Goal: Transaction & Acquisition: Purchase product/service

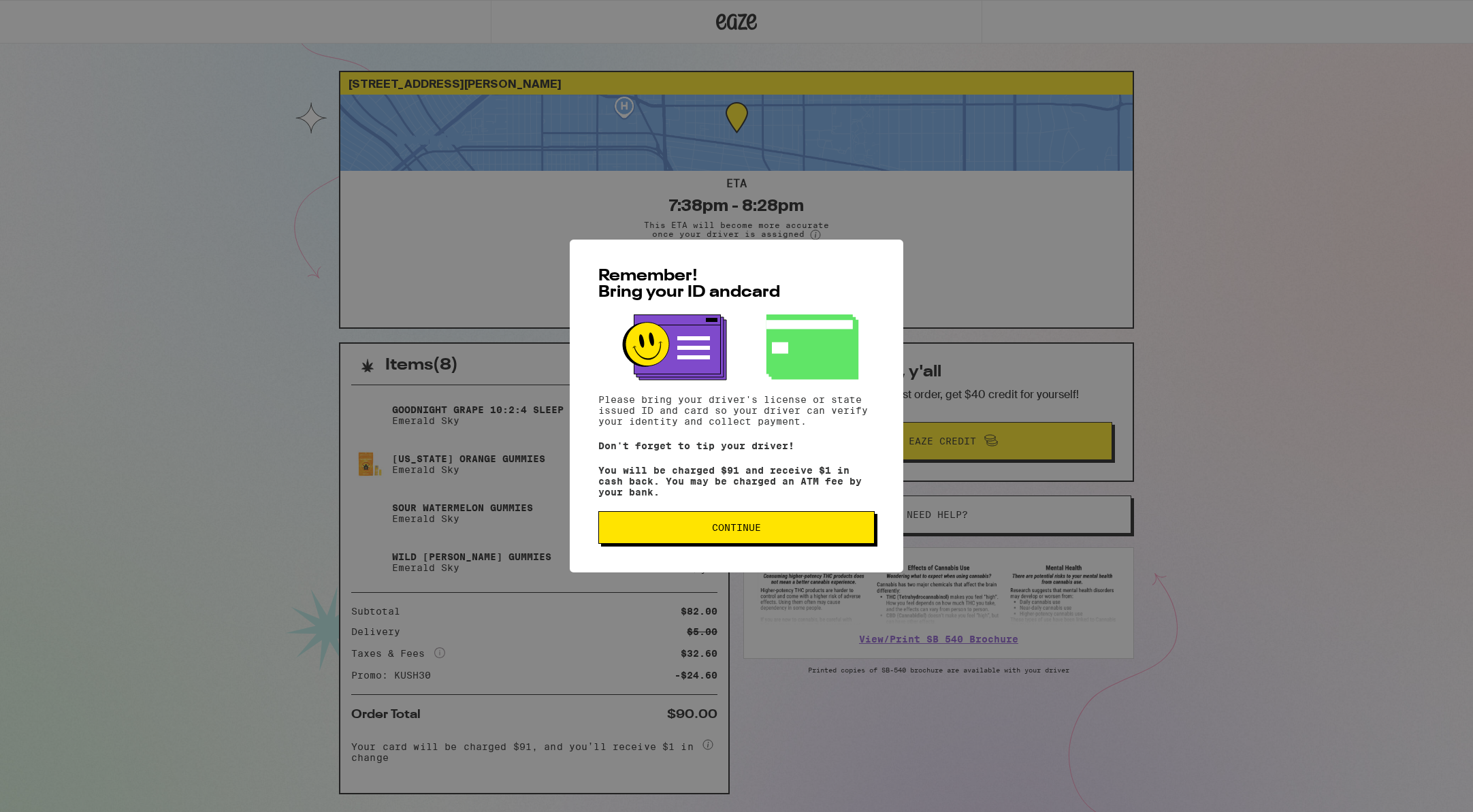
click at [772, 537] on button "Continue" at bounding box center [736, 527] width 276 height 33
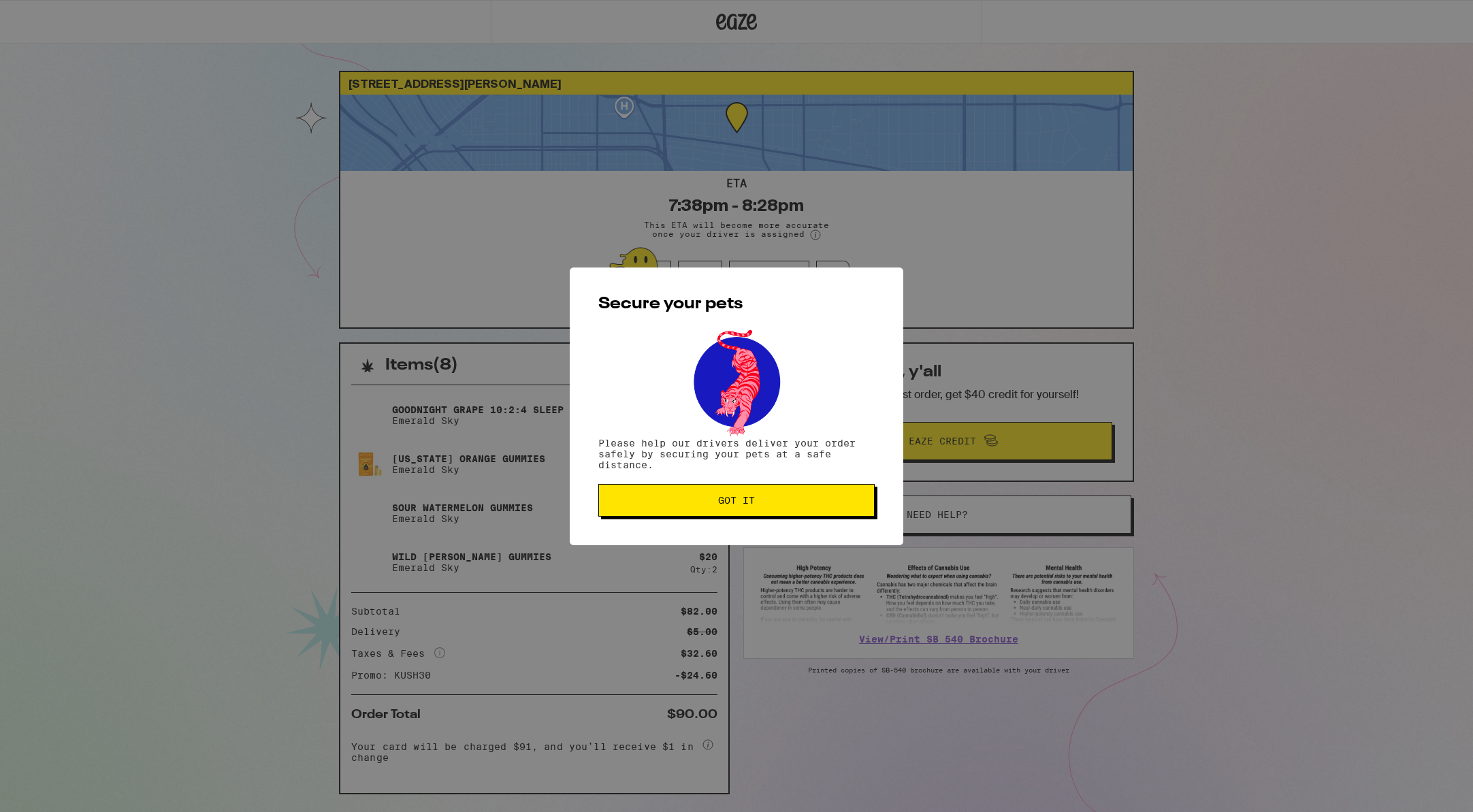
scroll to position [5, 0]
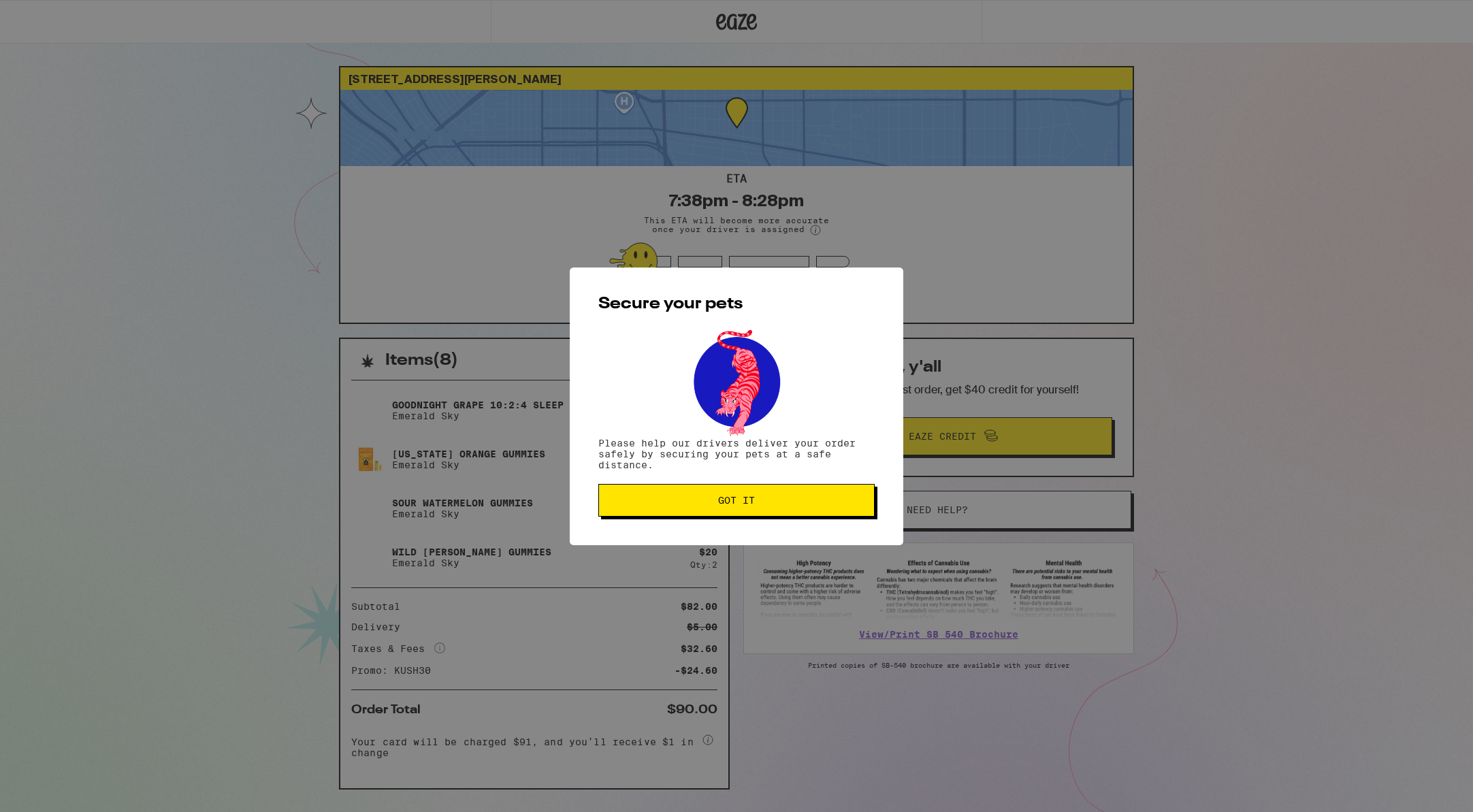
click at [754, 504] on span "Got it" at bounding box center [736, 500] width 37 height 10
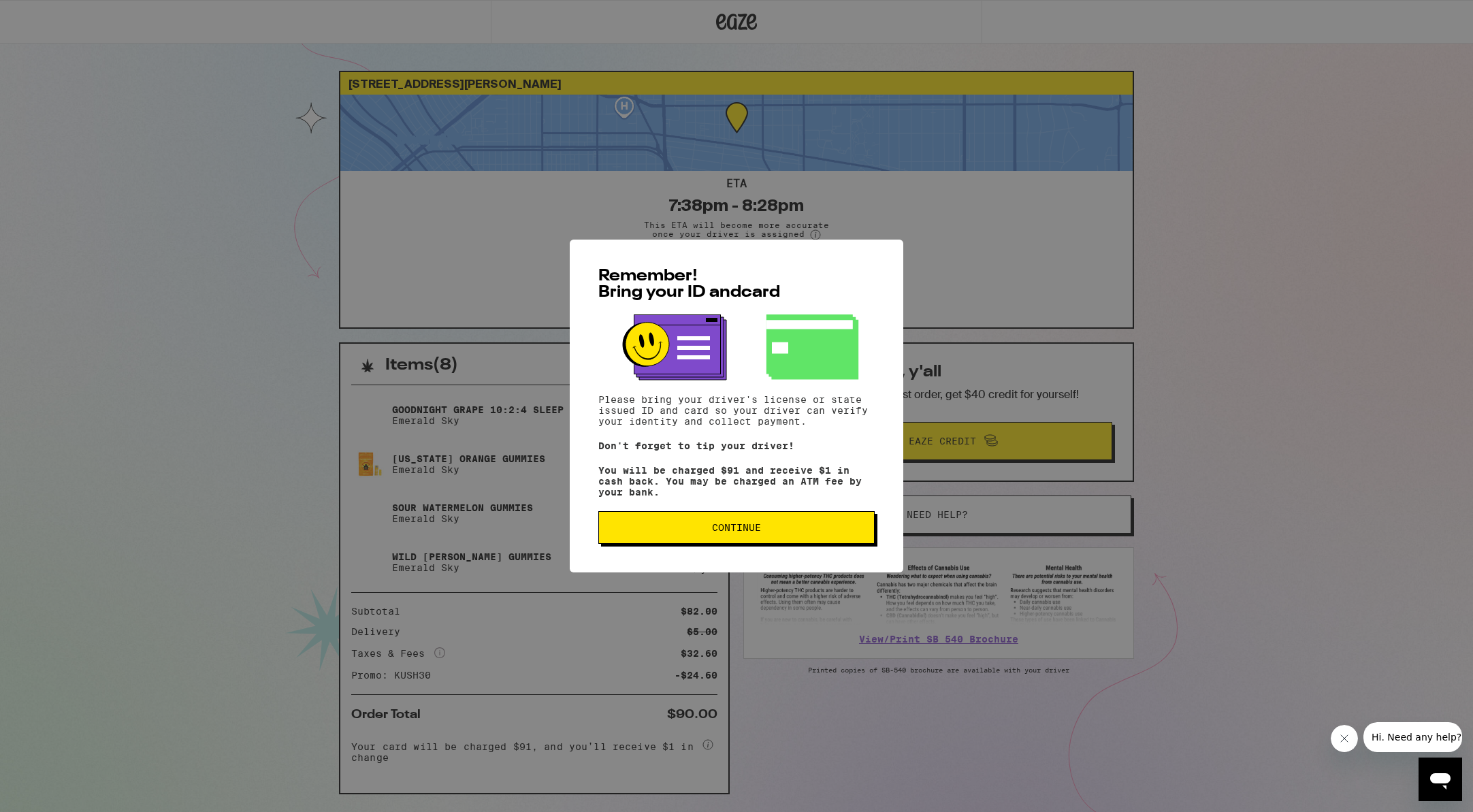
click at [801, 529] on span "Continue" at bounding box center [736, 527] width 253 height 10
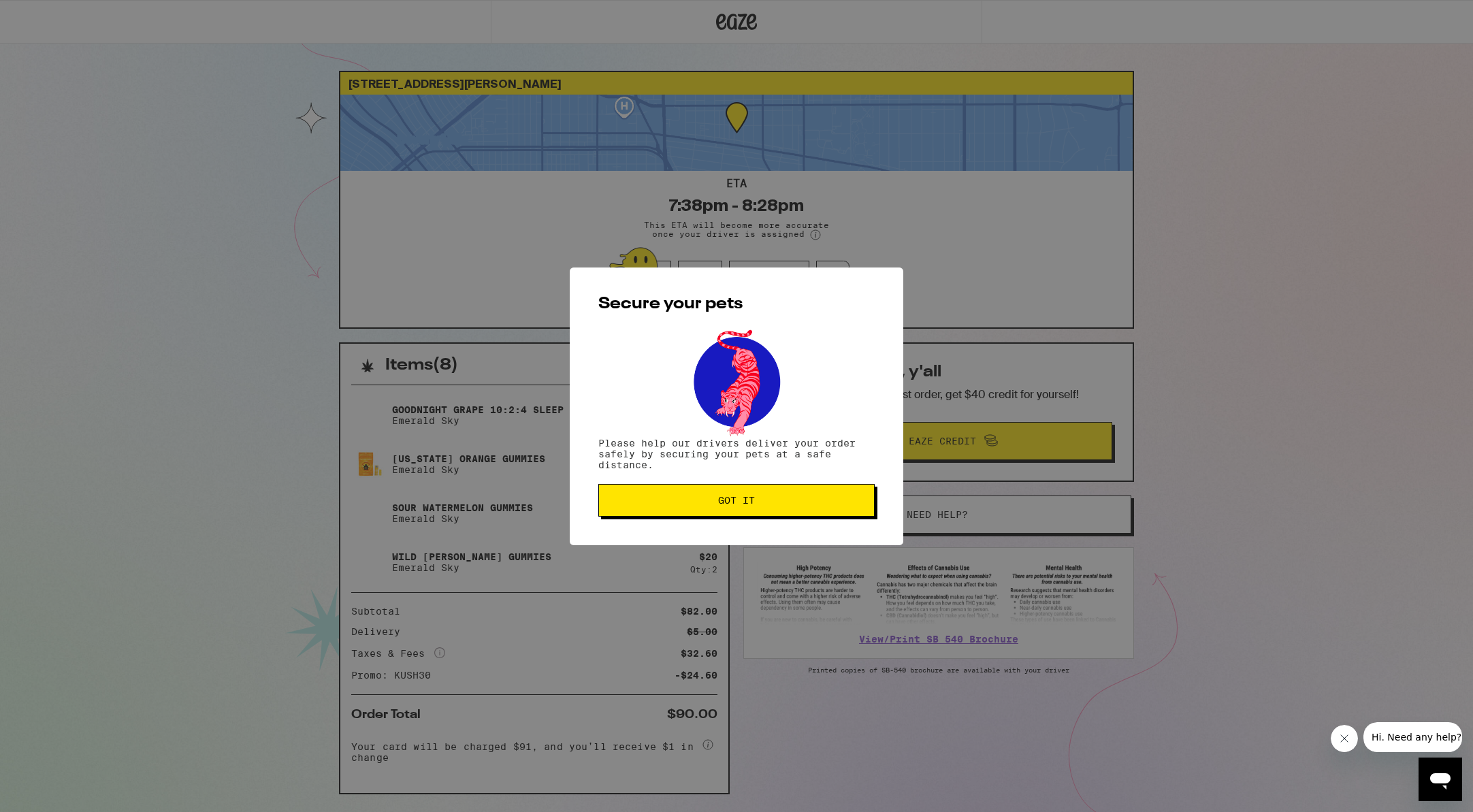
click at [767, 498] on span "Got it" at bounding box center [736, 500] width 253 height 10
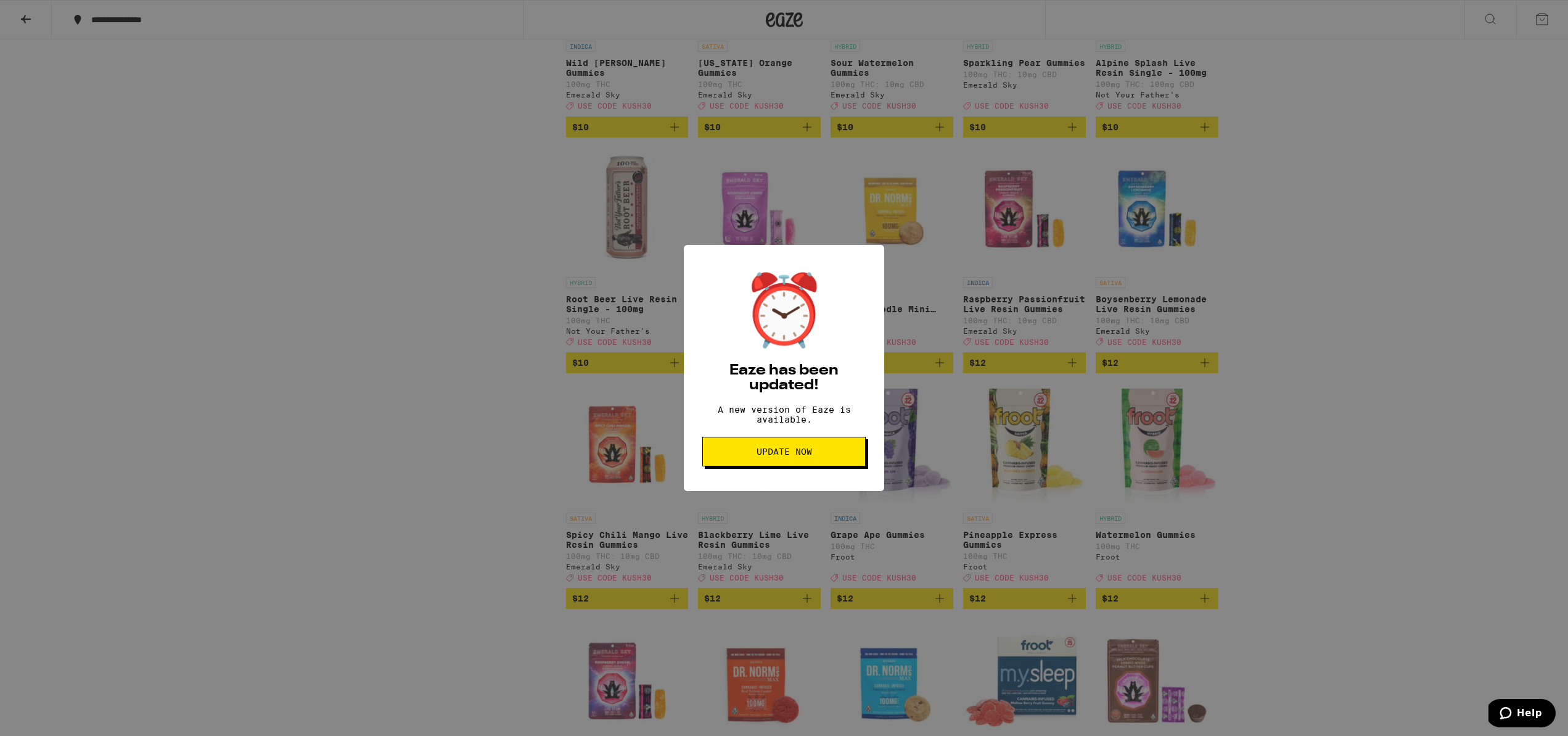
click at [769, 456] on span "Update Now" at bounding box center [784, 452] width 55 height 9
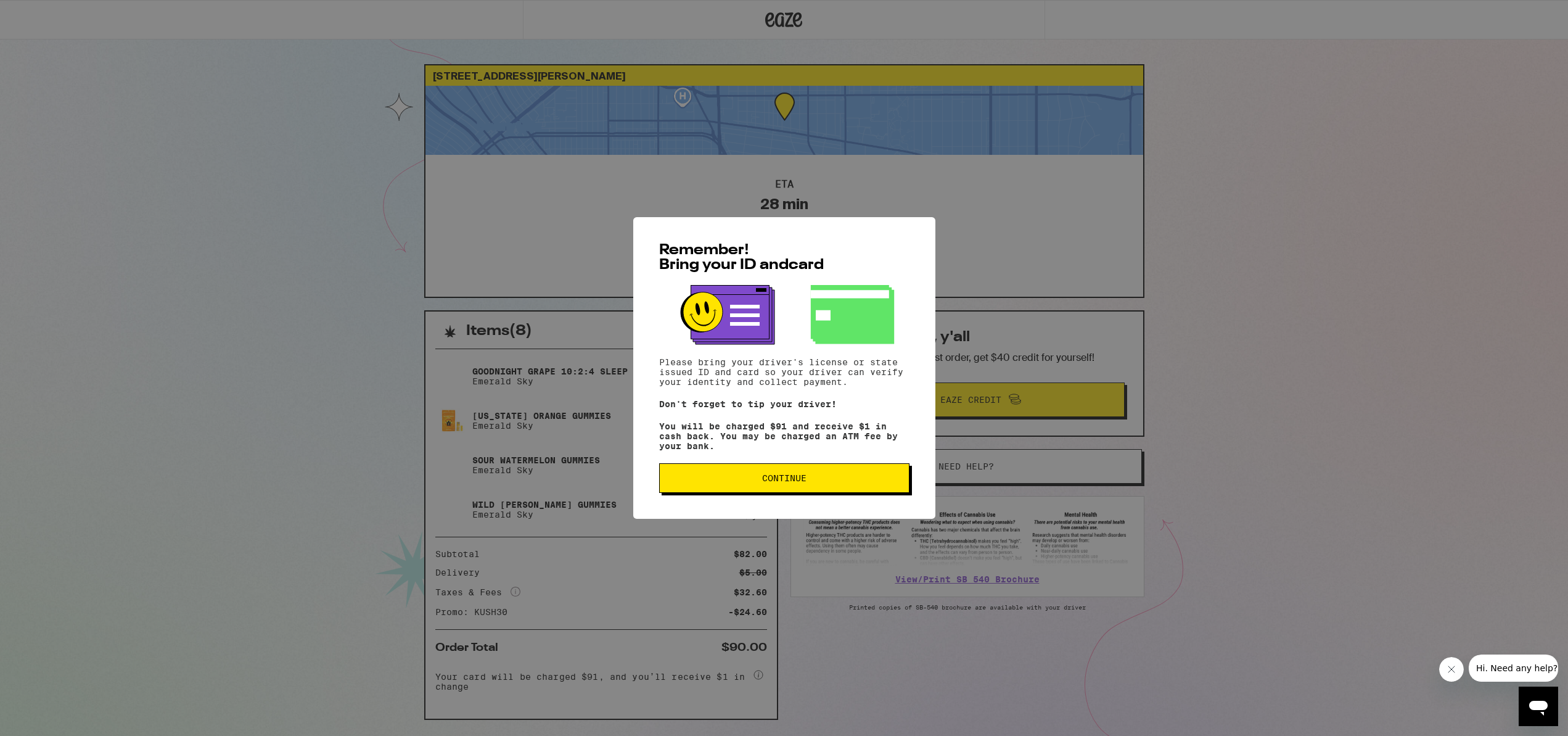
click at [766, 481] on span "Continue" at bounding box center [784, 478] width 45 height 9
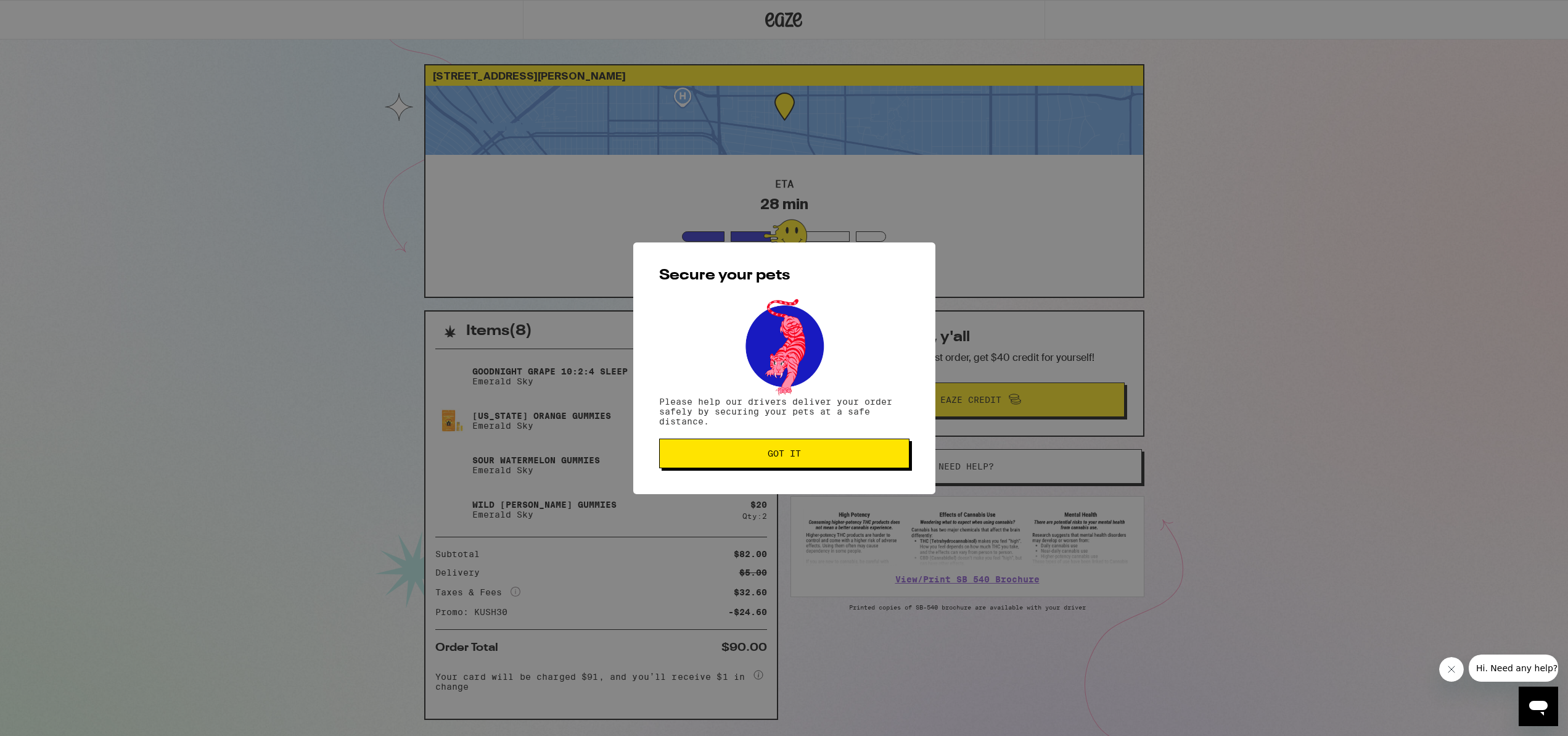
click at [783, 458] on span "Got it" at bounding box center [784, 453] width 34 height 9
